Goal: Task Accomplishment & Management: Manage account settings

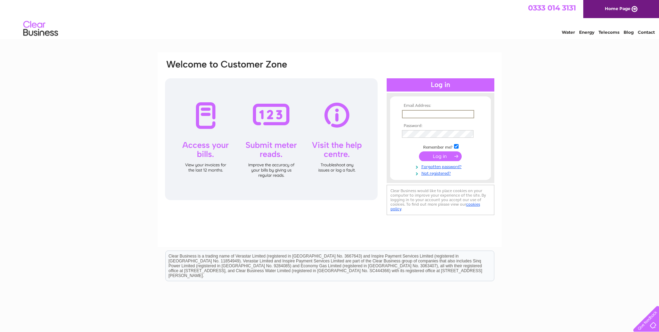
paste input "[PERSON_NAME][EMAIL_ADDRESS][PERSON_NAME][DOMAIN_NAME]"
click at [117, 225] on div "Email Address: [PERSON_NAME][EMAIL_ADDRESS][PERSON_NAME][DOMAIN_NAME] Password:" at bounding box center [329, 209] width 659 height 314
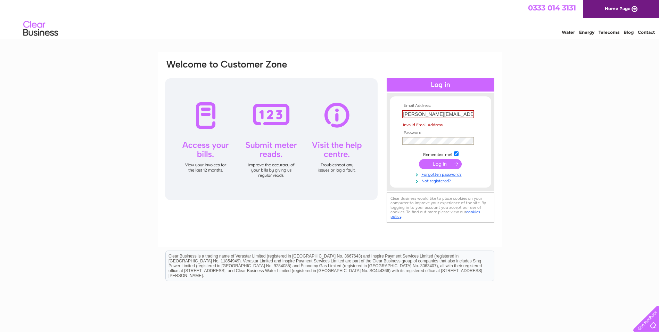
click at [534, 137] on div "Email Address: [PERSON_NAME][EMAIL_ADDRESS][PERSON_NAME][DOMAIN_NAME] Invalid E…" at bounding box center [329, 209] width 659 height 314
click at [438, 161] on input "submit" at bounding box center [440, 163] width 43 height 10
click at [464, 116] on input "[PERSON_NAME][EMAIL_ADDRESS][PERSON_NAME][DOMAIN_NAME]" at bounding box center [438, 114] width 72 height 8
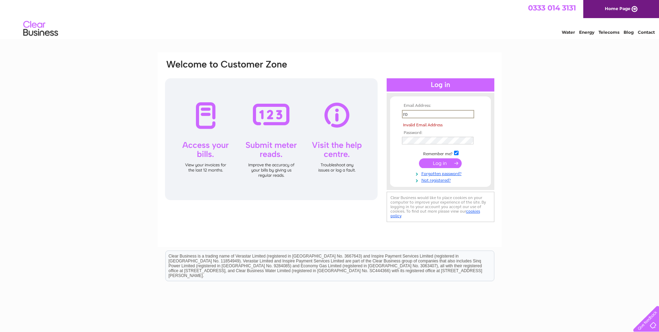
type input "r"
click at [388, 140] on div "Email Address: Invalid Email Address Password:" at bounding box center [441, 142] width 108 height 84
click at [413, 111] on input "text" at bounding box center [438, 114] width 72 height 8
paste input "[PERSON_NAME][EMAIL_ADDRESS][PERSON_NAME][DOMAIN_NAME]"
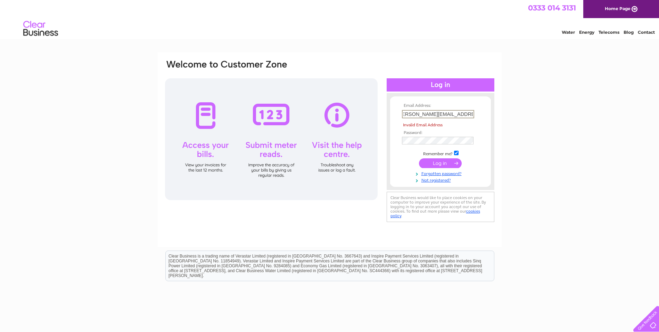
click at [406, 113] on input "[PERSON_NAME][EMAIL_ADDRESS][PERSON_NAME][DOMAIN_NAME]" at bounding box center [438, 114] width 72 height 8
type input "[PERSON_NAME][EMAIL_ADDRESS][PERSON_NAME][DOMAIN_NAME]"
click at [467, 114] on input "[PERSON_NAME][EMAIL_ADDRESS][PERSON_NAME][DOMAIN_NAME]" at bounding box center [438, 114] width 72 height 8
